Goal: Information Seeking & Learning: Compare options

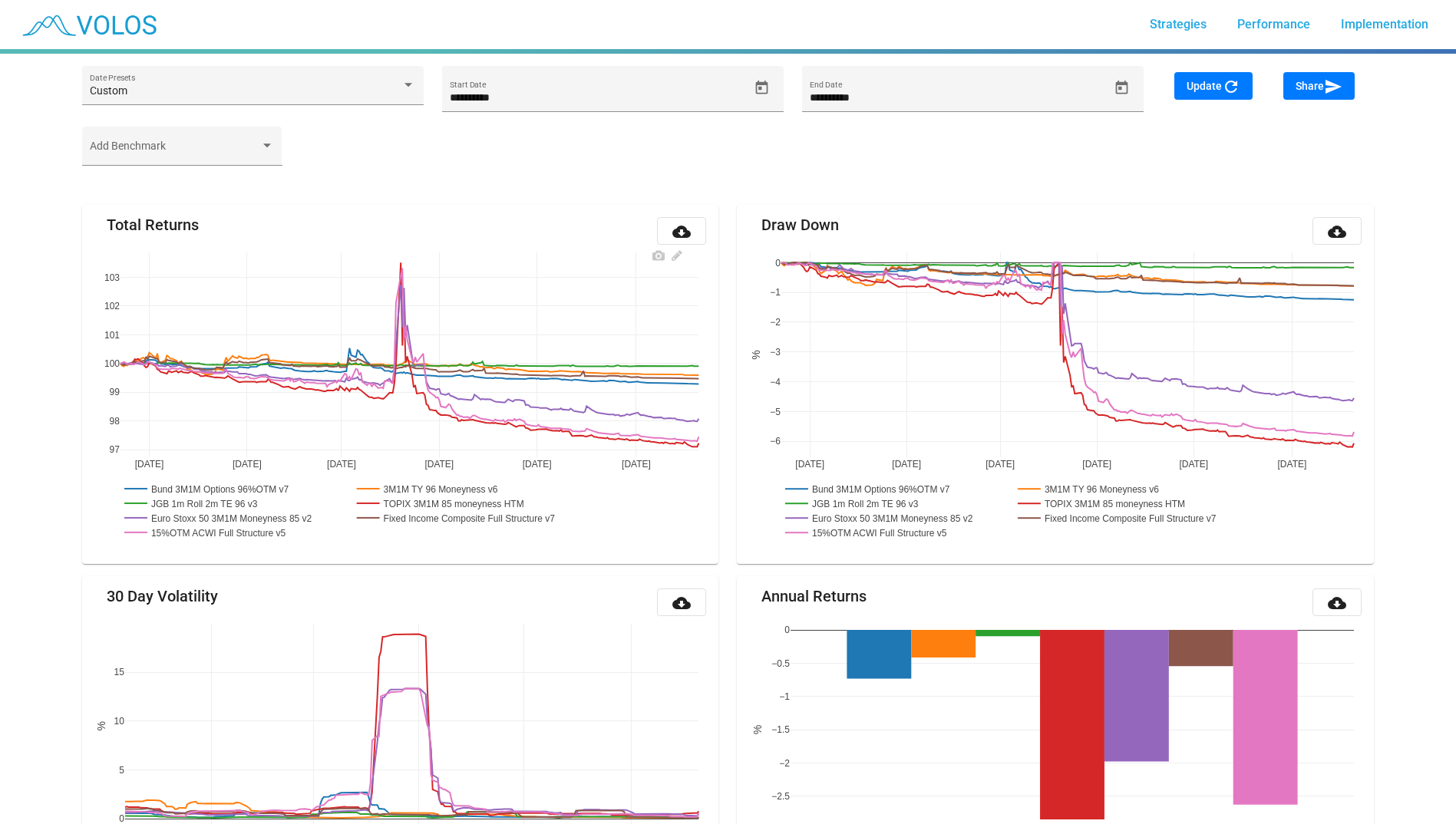
click at [259, 488] on rect at bounding box center [214, 488] width 189 height 15
click at [134, 487] on rect at bounding box center [214, 488] width 189 height 15
click at [234, 500] on rect at bounding box center [198, 502] width 155 height 15
click at [135, 502] on rect at bounding box center [198, 502] width 155 height 15
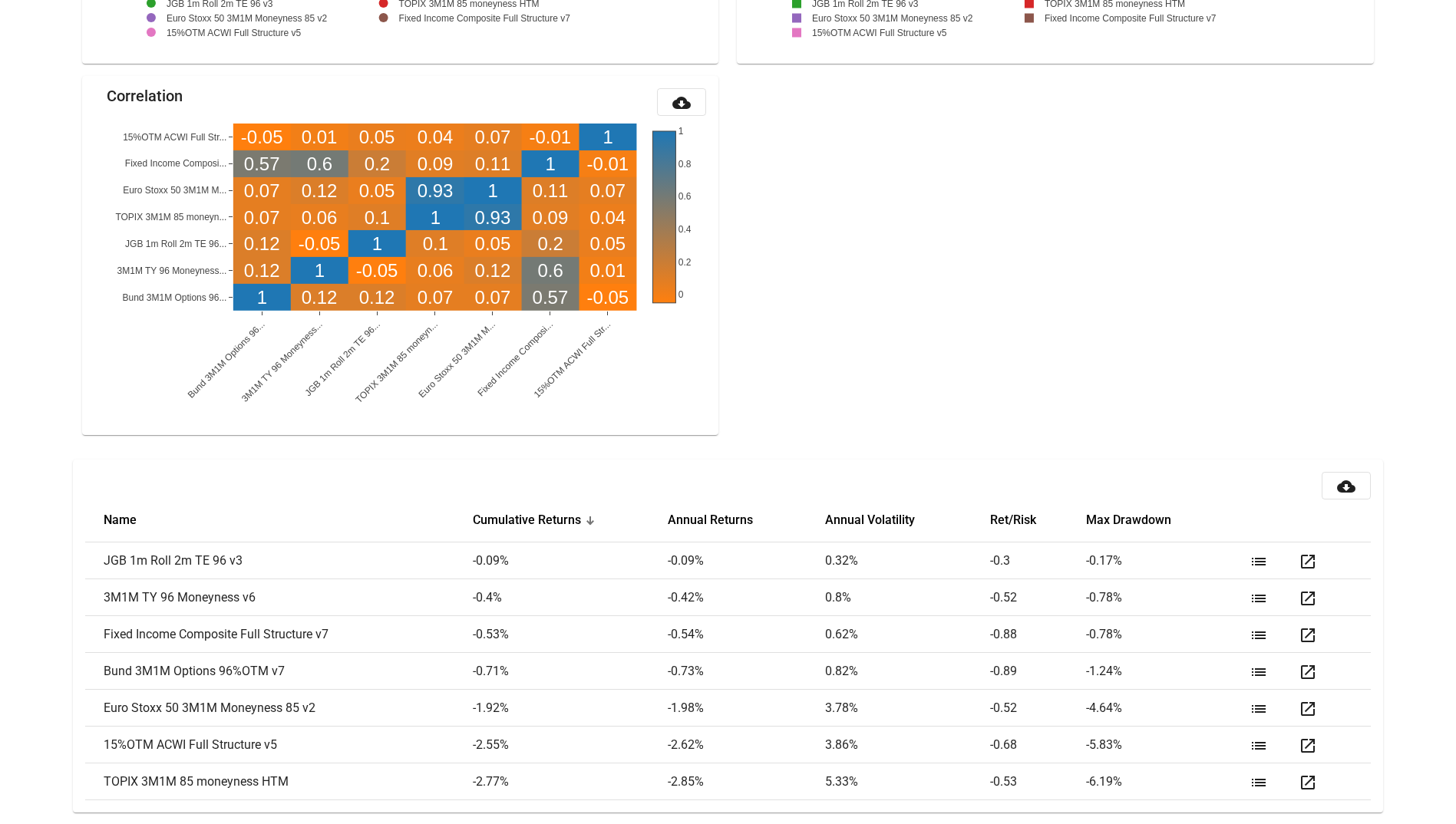
scroll to position [1615, 0]
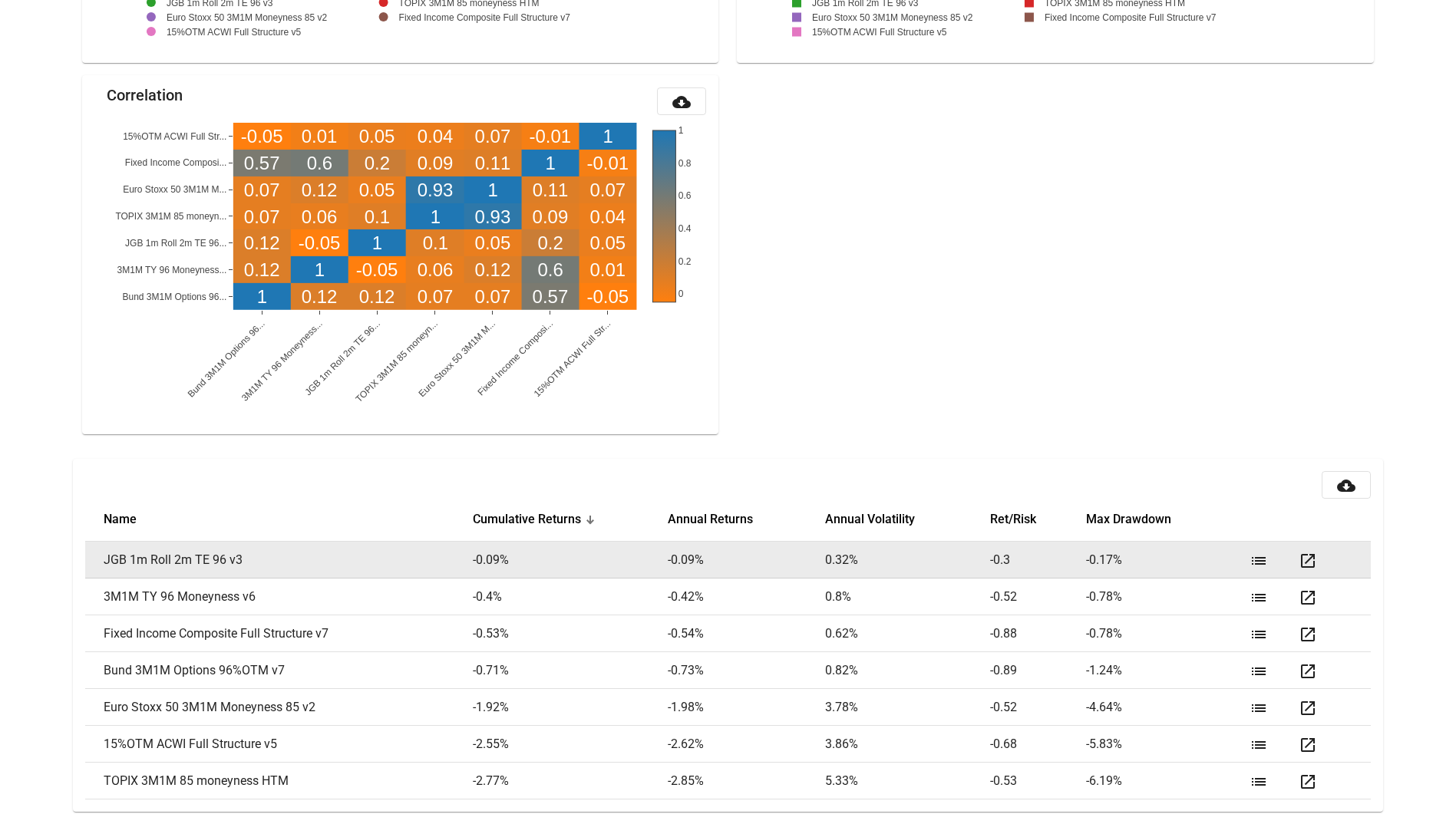
click at [1263, 562] on mat-icon "list" at bounding box center [1259, 561] width 19 height 19
